Goal: Navigation & Orientation: Find specific page/section

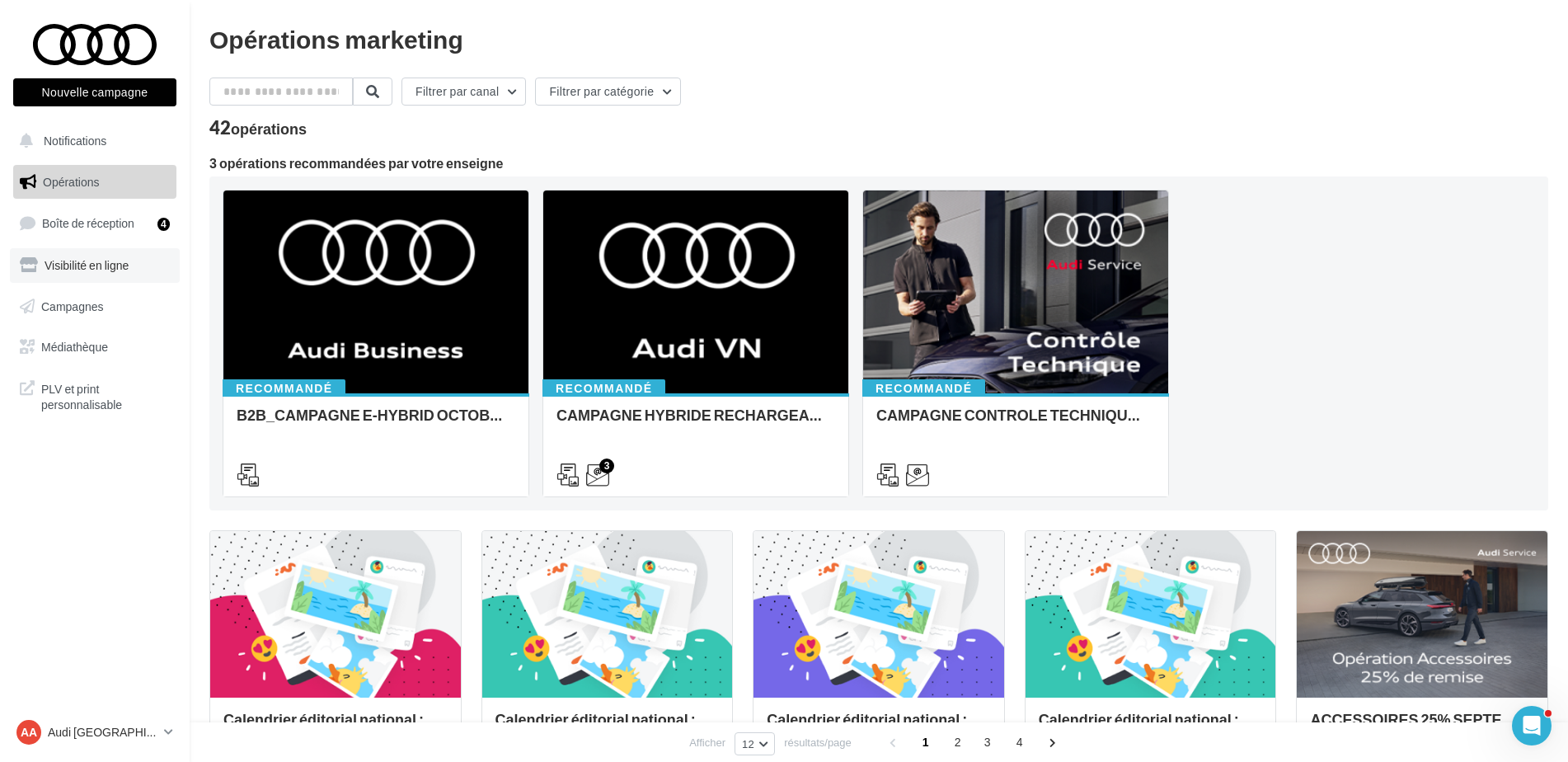
click at [110, 252] on link "Visibilité en ligne" at bounding box center [95, 266] width 170 height 35
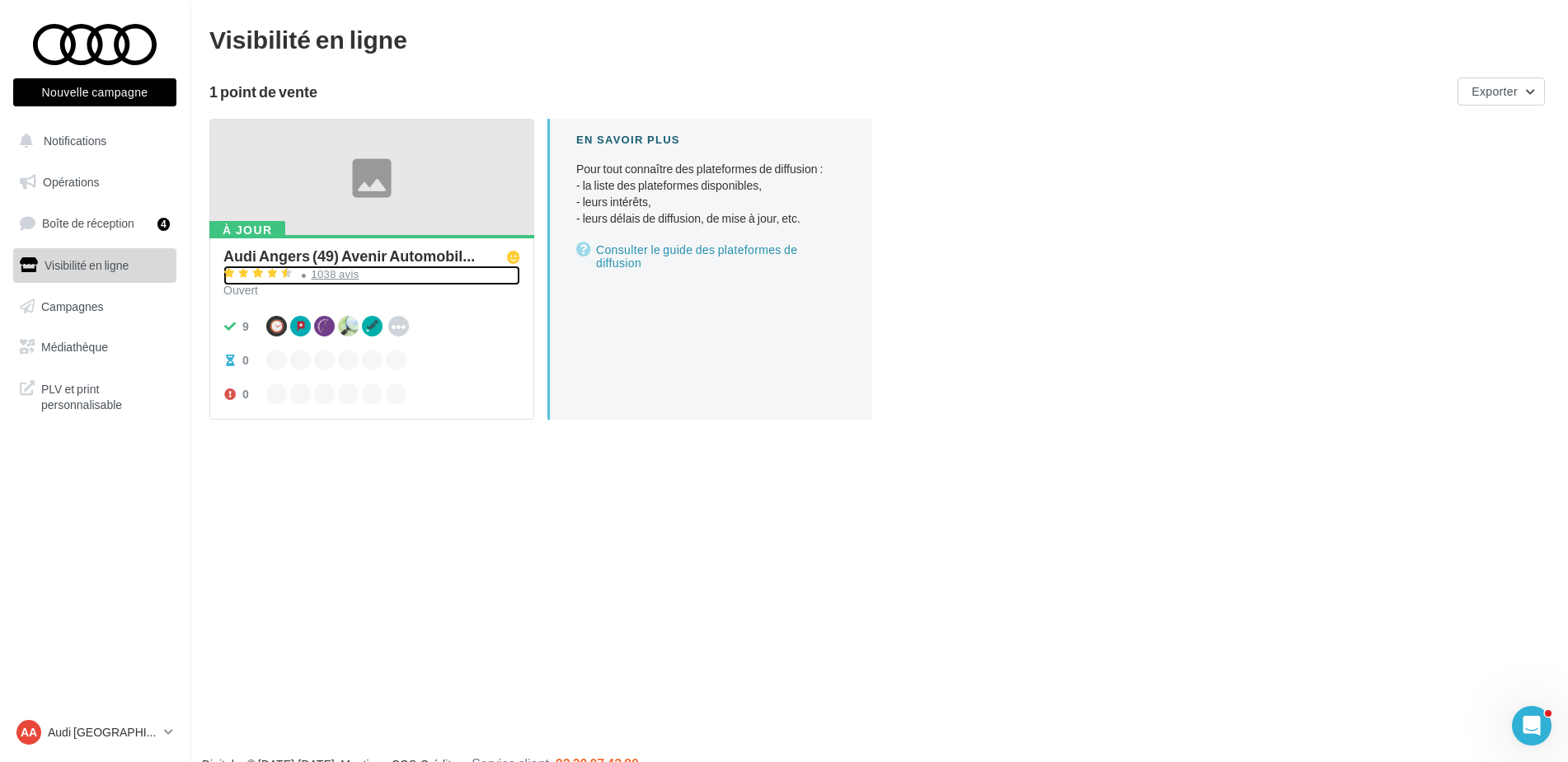
click at [320, 275] on div "1038 avis" at bounding box center [335, 273] width 48 height 11
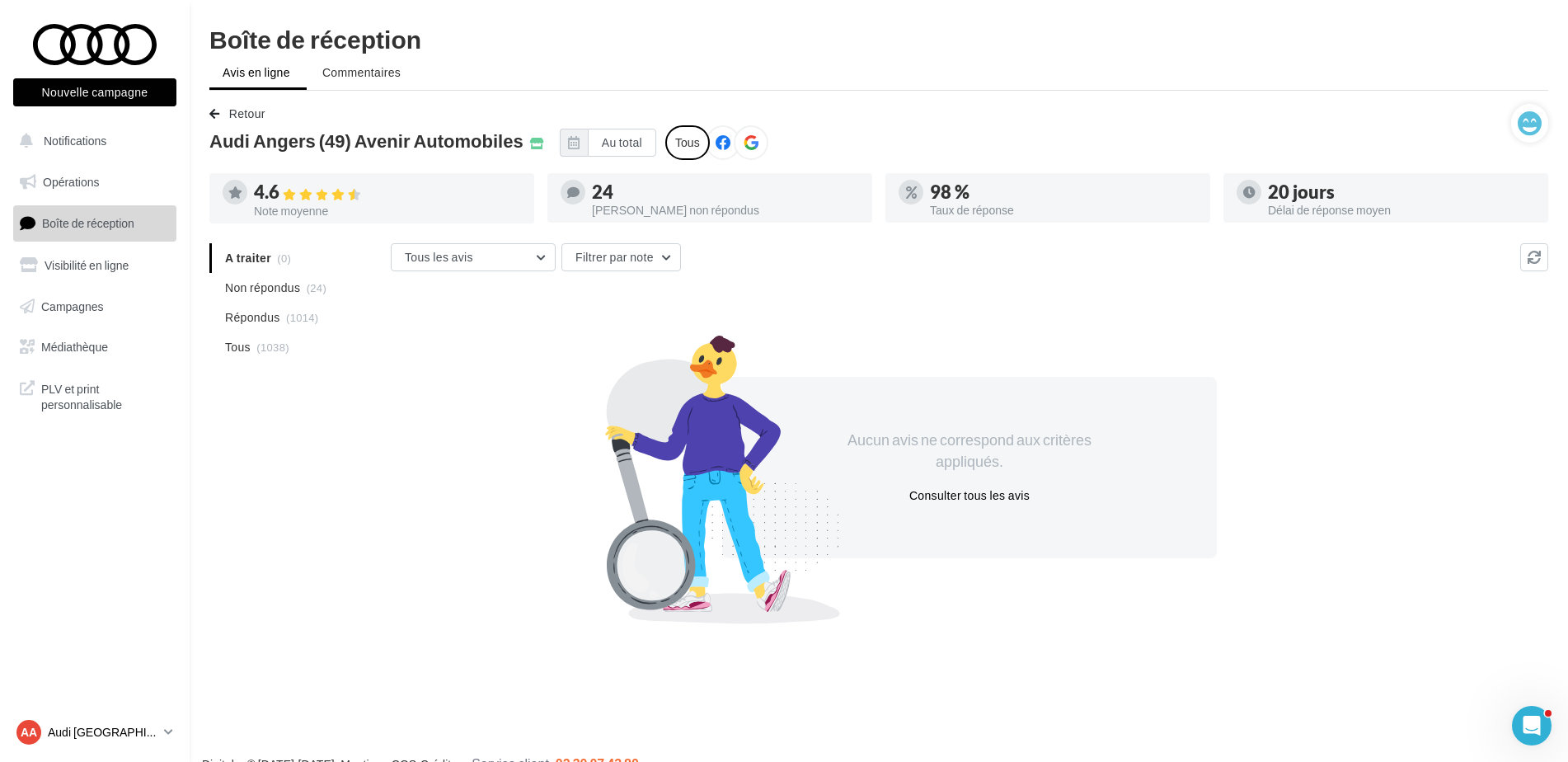
click at [94, 739] on p "Audi [GEOGRAPHIC_DATA]" at bounding box center [103, 732] width 110 height 17
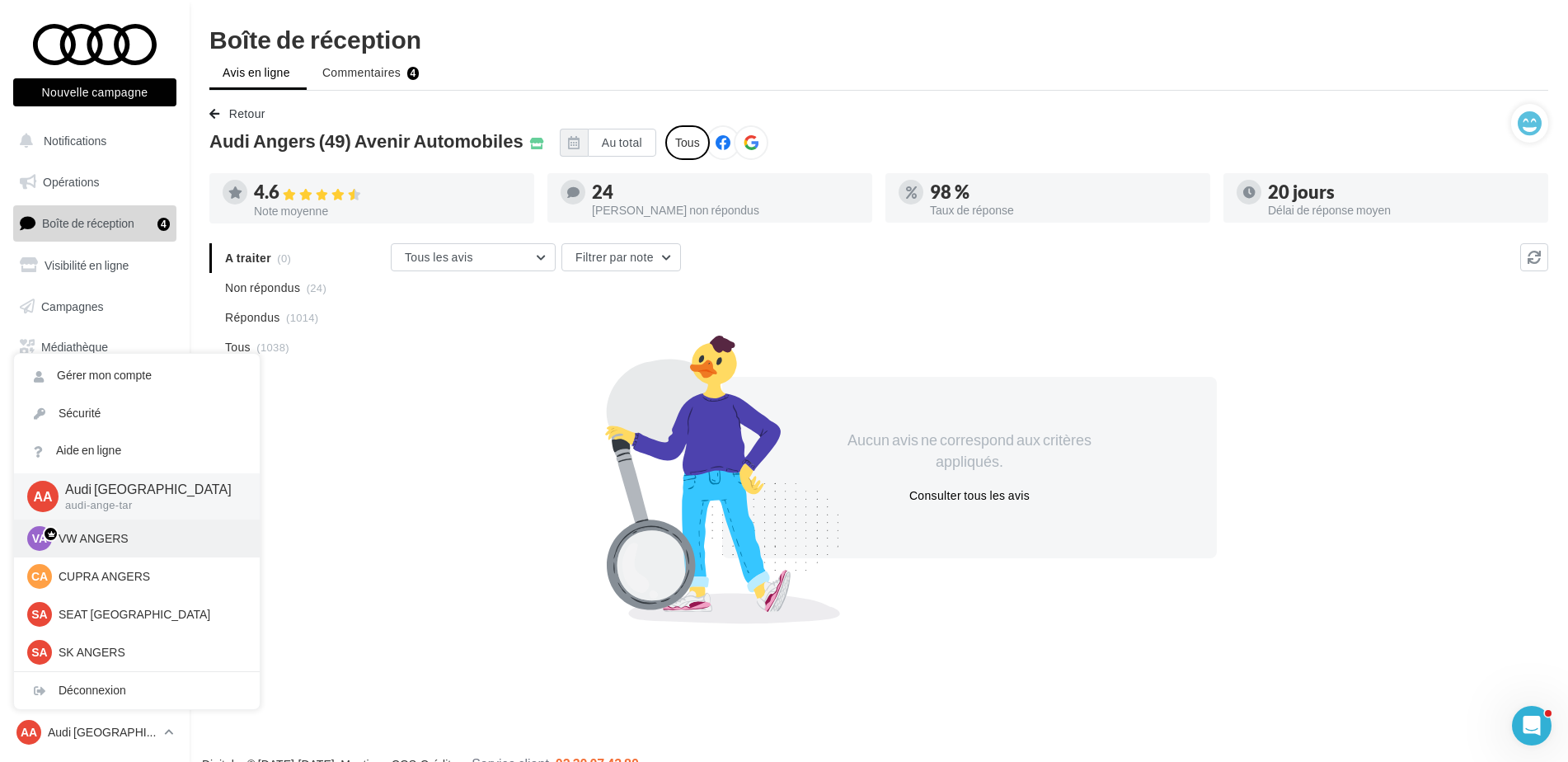
click at [83, 554] on div "VA VW ANGERS vw-ang-tar" at bounding box center [137, 538] width 246 height 38
click at [83, 541] on p "VW ANGERS" at bounding box center [149, 539] width 182 height 17
